Goal: Information Seeking & Learning: Learn about a topic

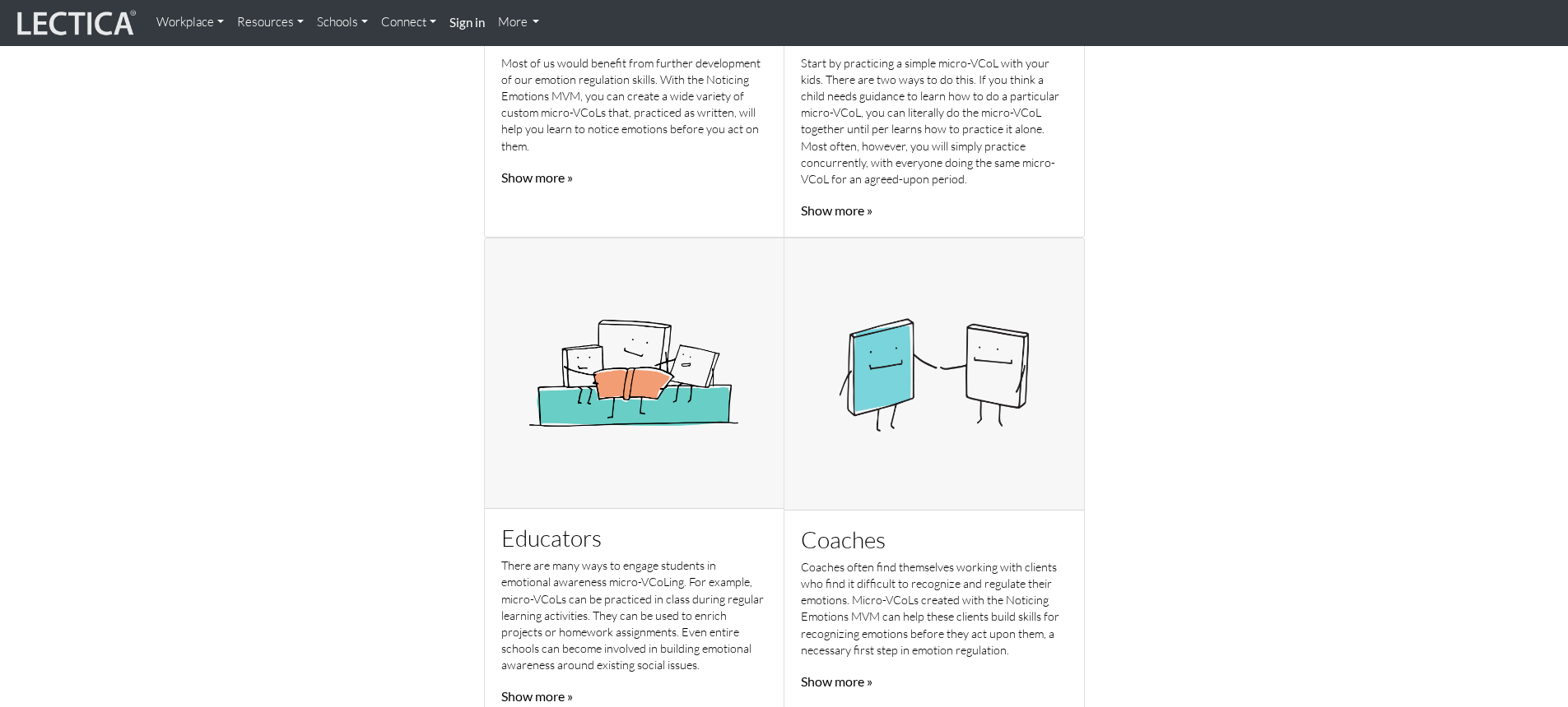
scroll to position [803, 0]
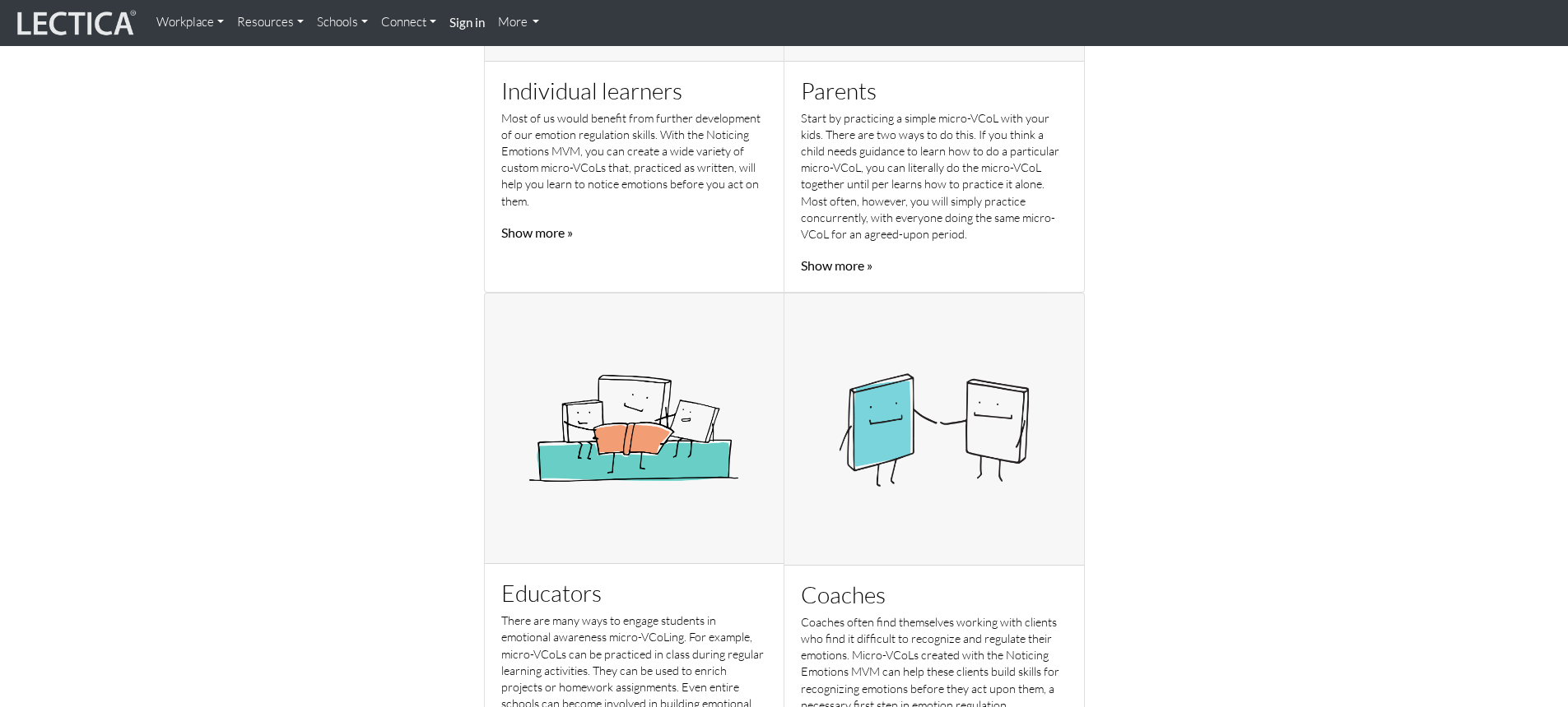
click at [535, 228] on link "Show more »" at bounding box center [536, 232] width 71 height 16
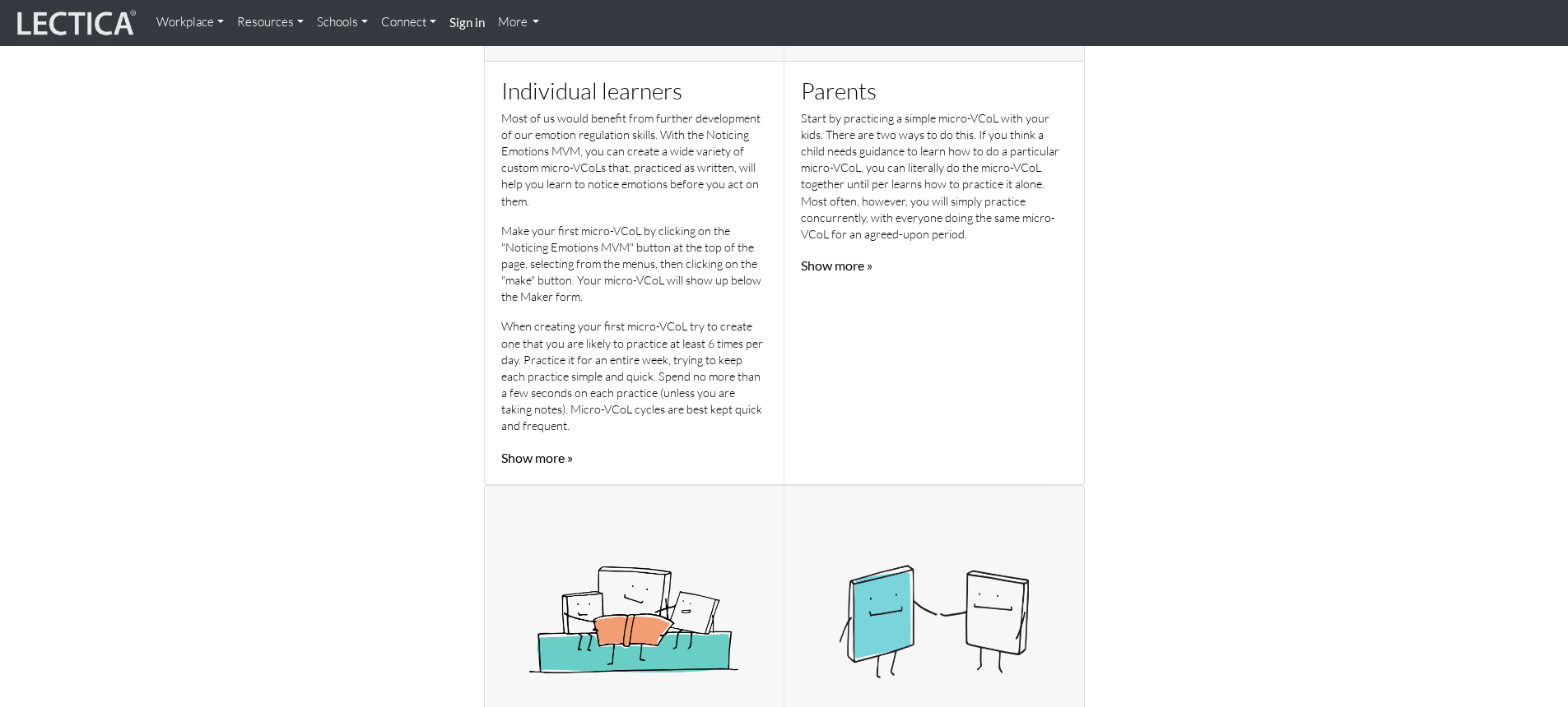
click at [221, 20] on link "Workplace" at bounding box center [190, 22] width 80 height 32
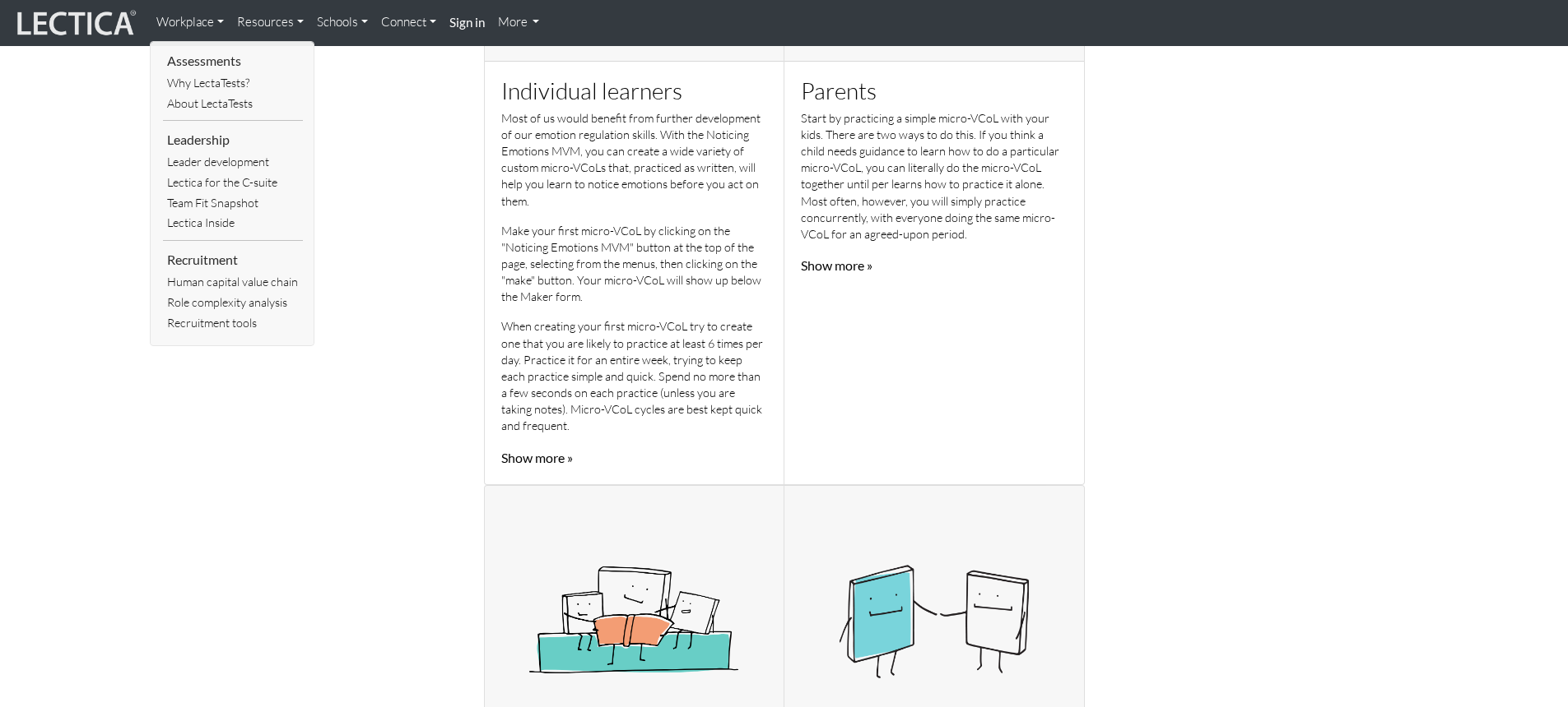
click at [300, 23] on link "Resources" at bounding box center [270, 22] width 80 height 32
